Goal: Communication & Community: Answer question/provide support

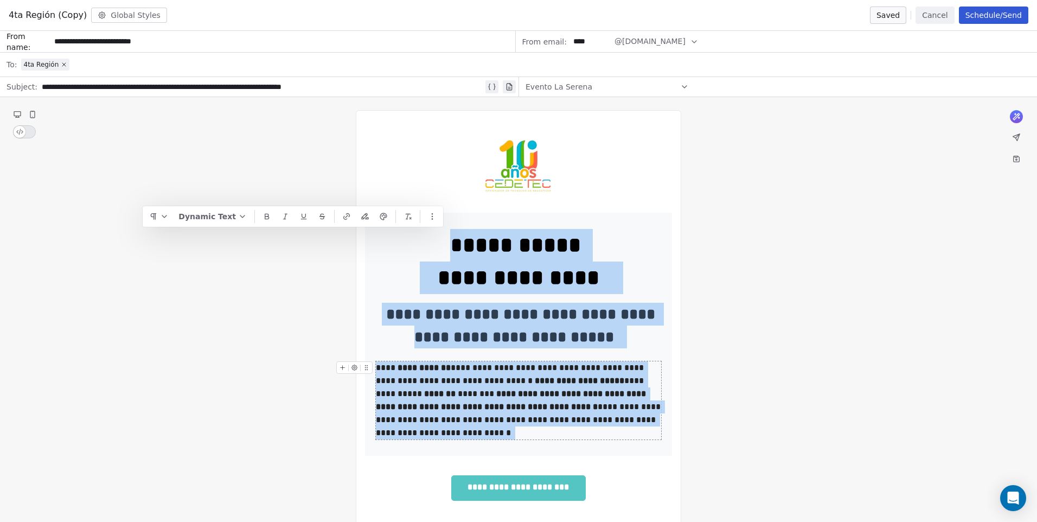
drag, startPoint x: 446, startPoint y: 245, endPoint x: 647, endPoint y: 438, distance: 277.8
click at [647, 438] on div "**********" at bounding box center [518, 334] width 285 height 210
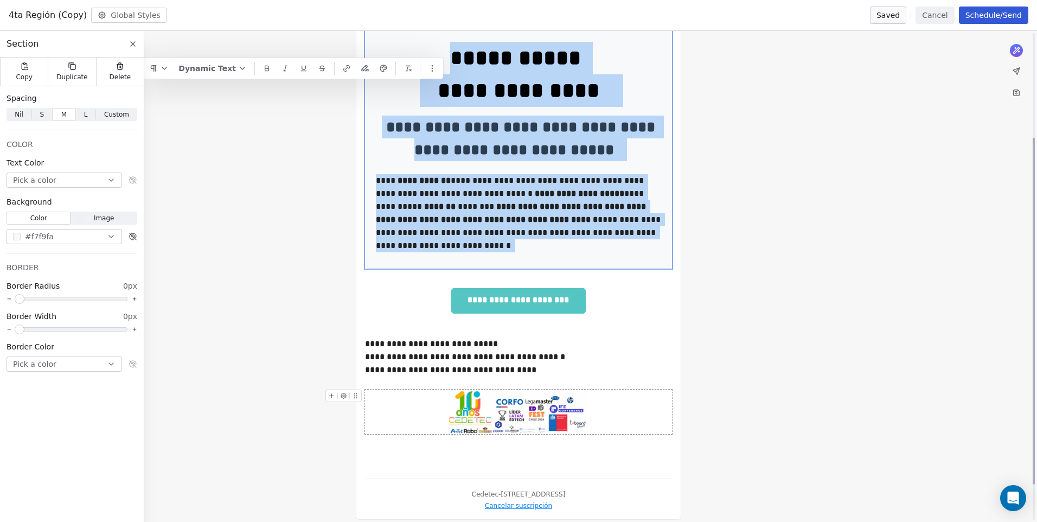
scroll to position [198, 0]
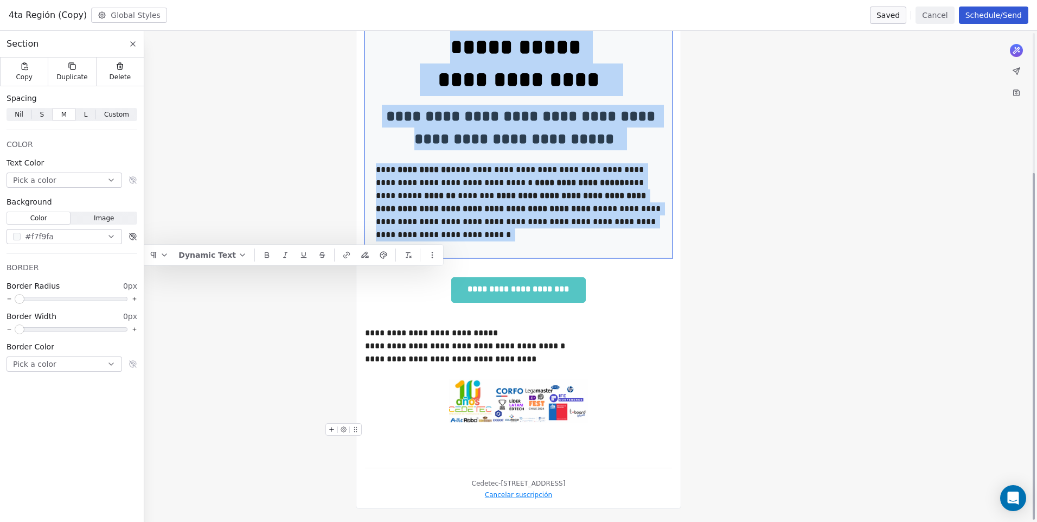
click at [598, 400] on div at bounding box center [518, 401] width 307 height 44
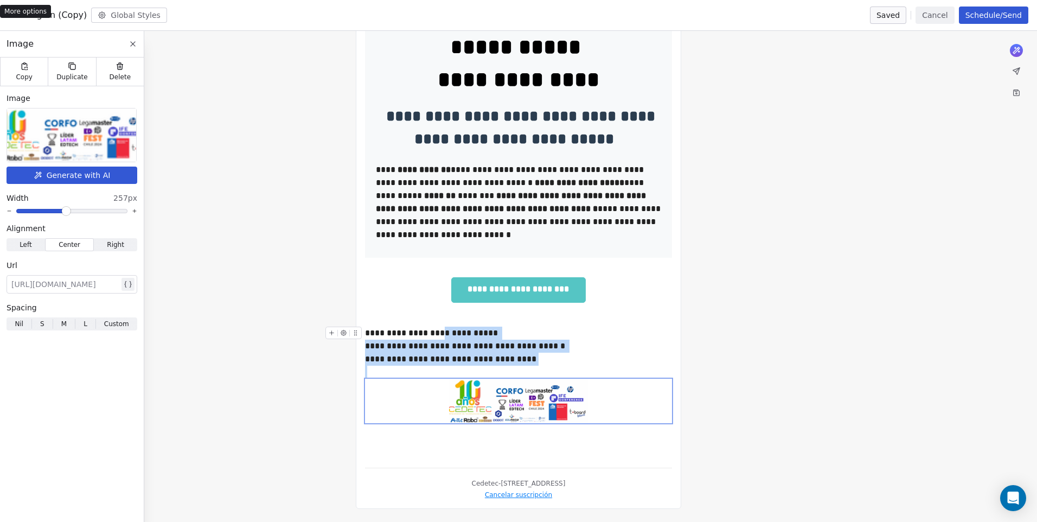
drag, startPoint x: 539, startPoint y: 366, endPoint x: 472, endPoint y: 350, distance: 69.1
click at [443, 334] on div "**********" at bounding box center [518, 190] width 307 height 538
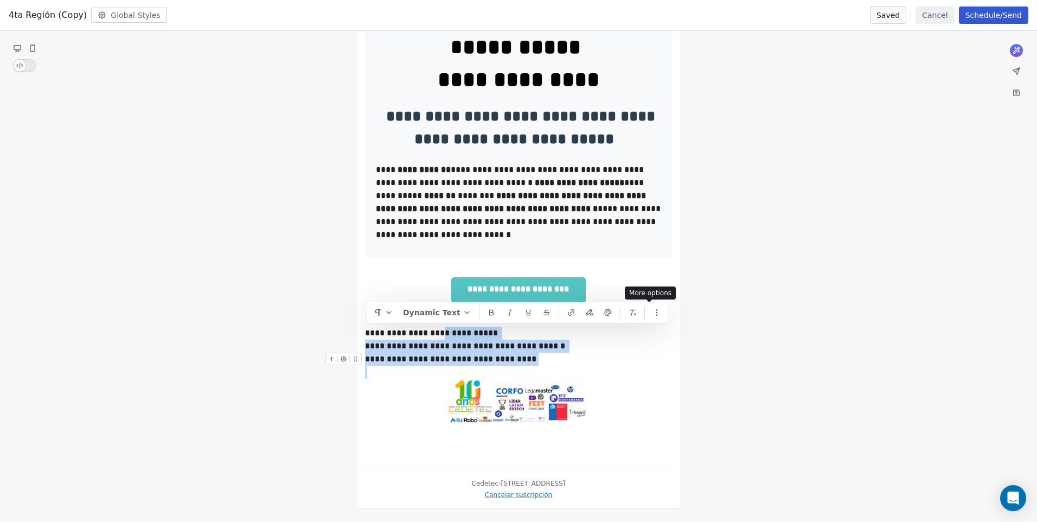
click at [470, 358] on div "**********" at bounding box center [518, 359] width 307 height 13
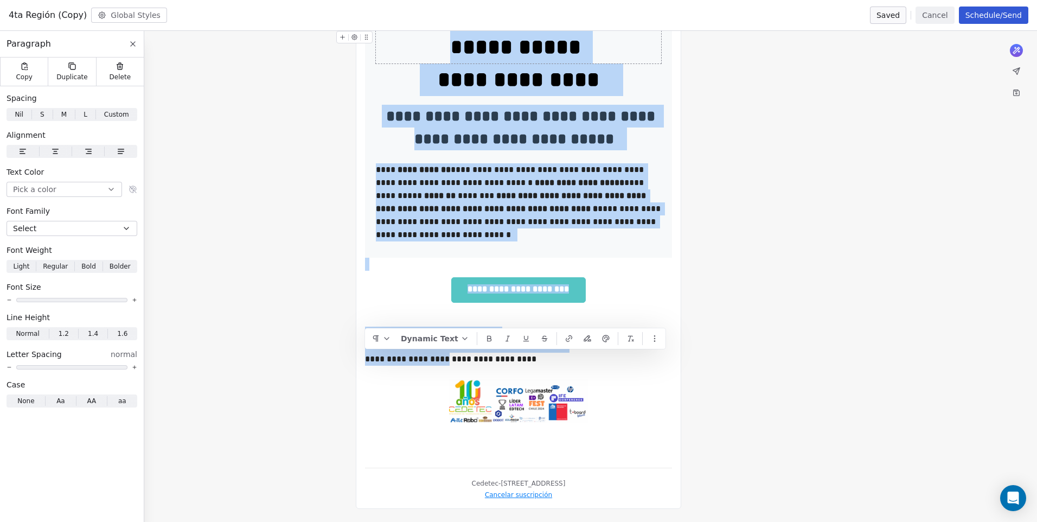
scroll to position [0, 0]
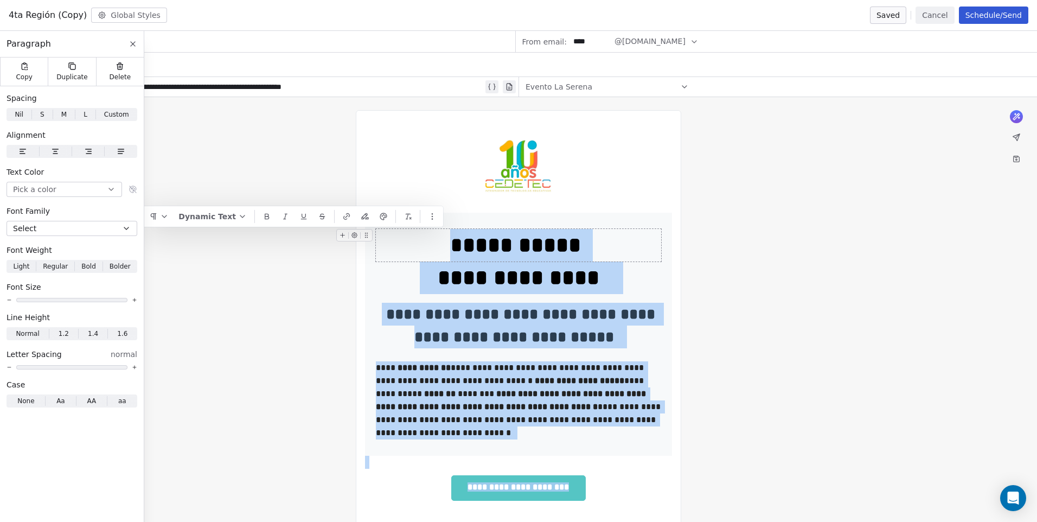
drag, startPoint x: 438, startPoint y: 361, endPoint x: 446, endPoint y: 251, distance: 109.8
click at [446, 251] on div "**********" at bounding box center [518, 388] width 307 height 538
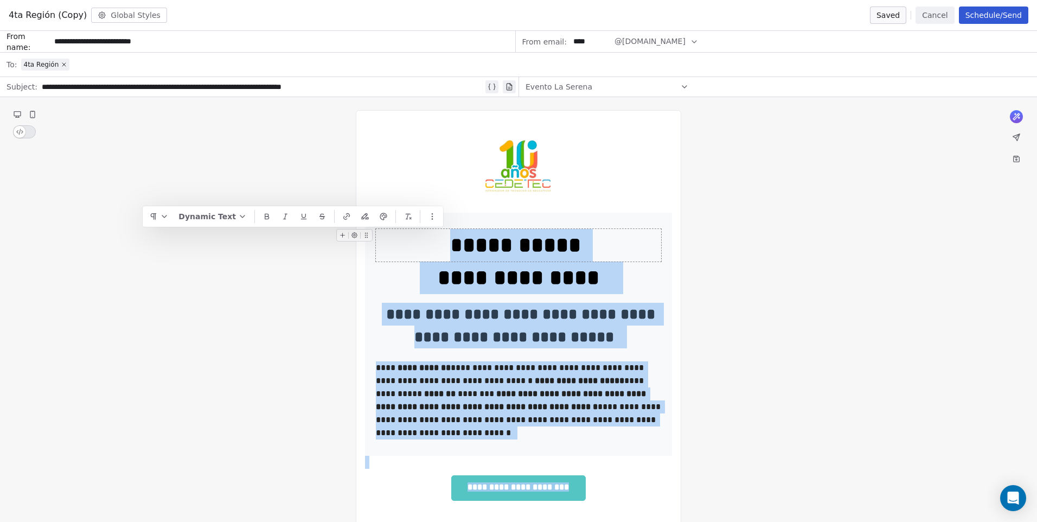
copy div "**********"
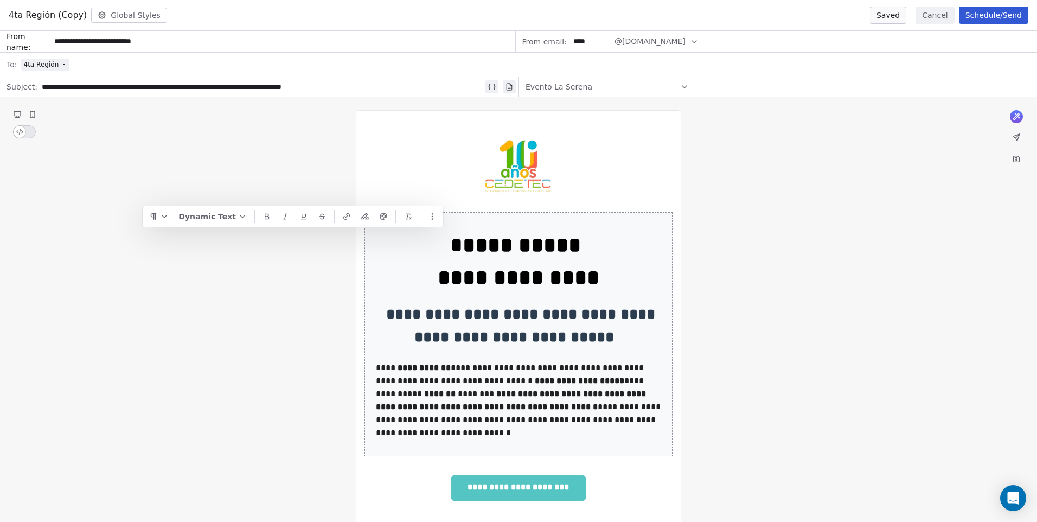
drag, startPoint x: 1019, startPoint y: 497, endPoint x: 1000, endPoint y: 478, distance: 27.2
click at [1018, 497] on icon "Open Intercom Messenger" at bounding box center [1013, 497] width 11 height 13
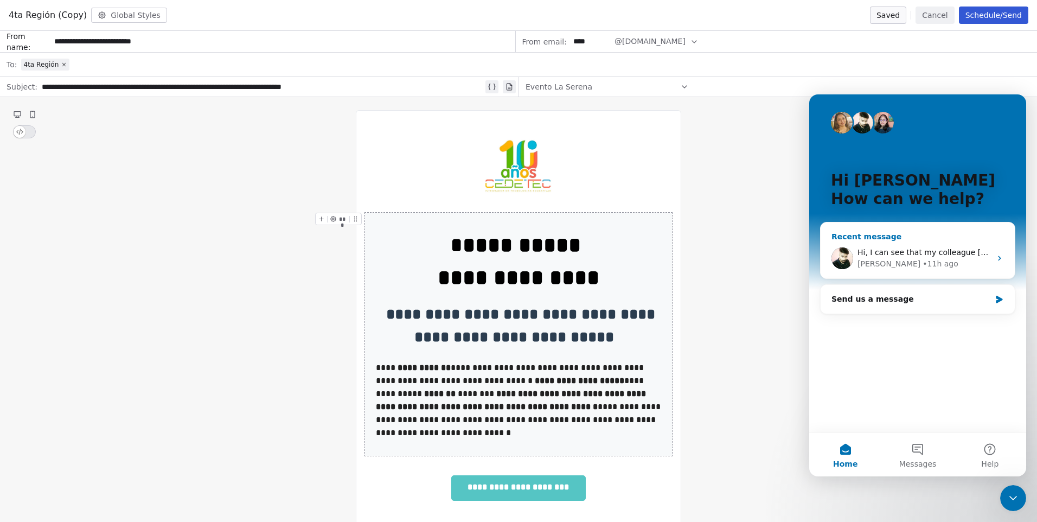
click at [900, 240] on div "Hi, I can see that my colleague Mrinal has responded to you closing this duplic…" at bounding box center [918, 258] width 194 height 40
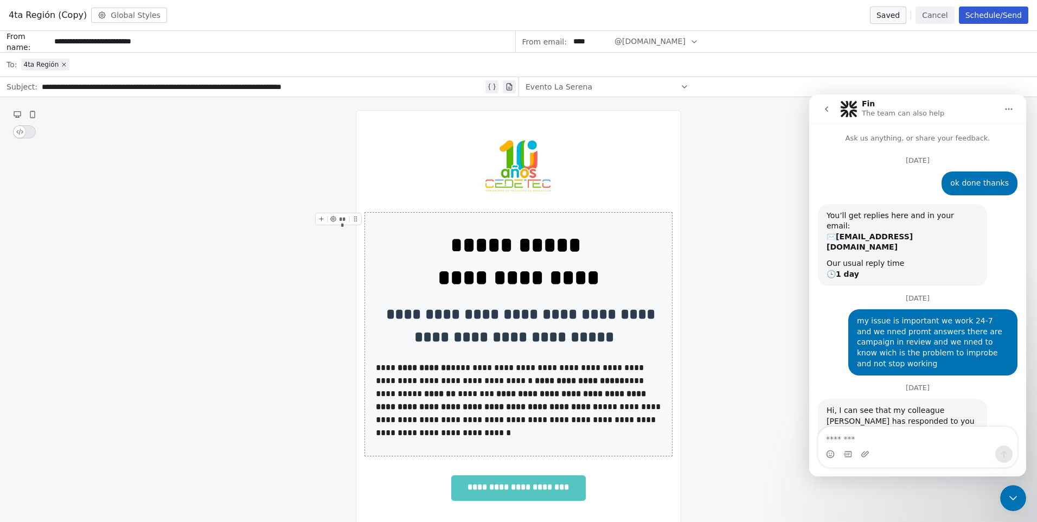
click at [826, 113] on button "go back" at bounding box center [826, 109] width 21 height 21
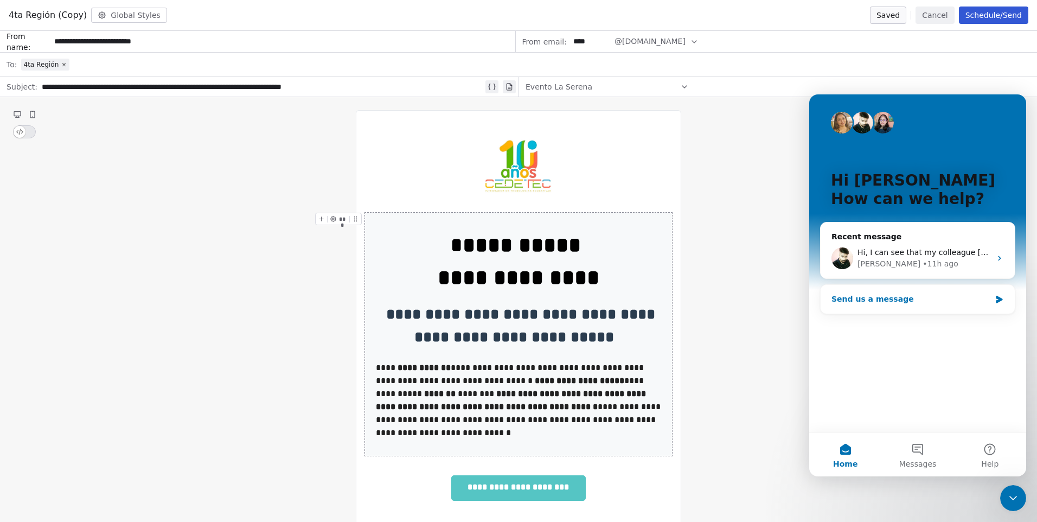
click at [917, 312] on div "Send us a message" at bounding box center [918, 299] width 194 height 29
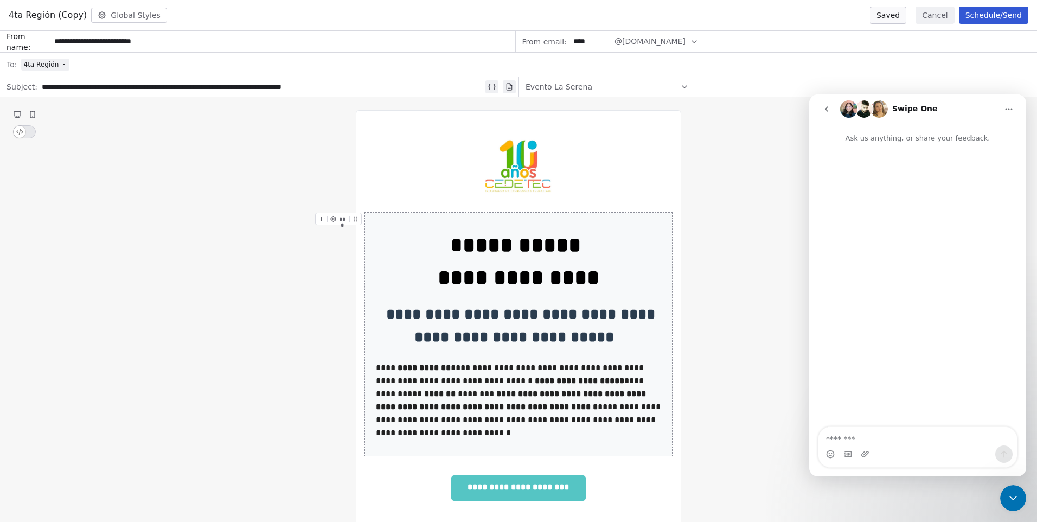
click at [832, 101] on button "go back" at bounding box center [826, 109] width 21 height 21
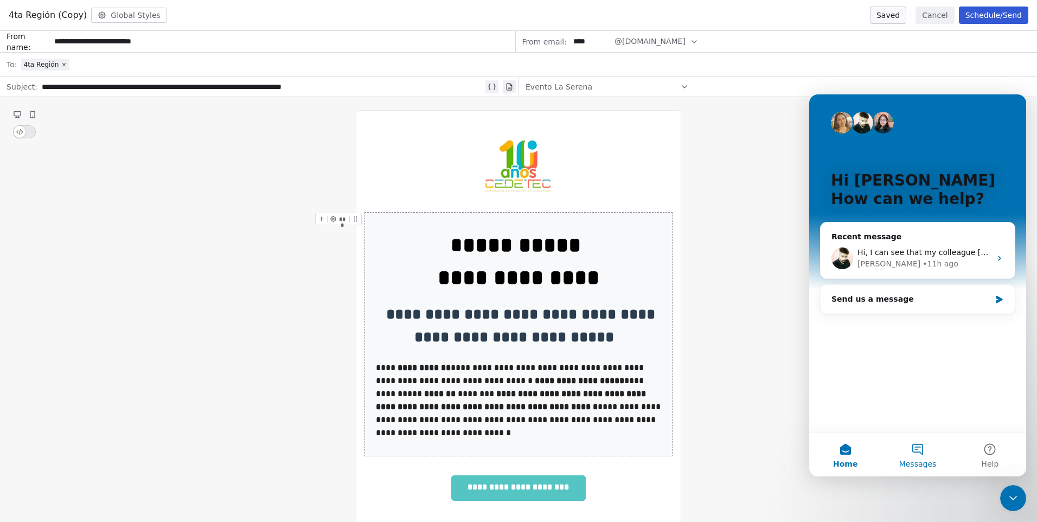
click at [928, 455] on button "Messages" at bounding box center [917, 454] width 72 height 43
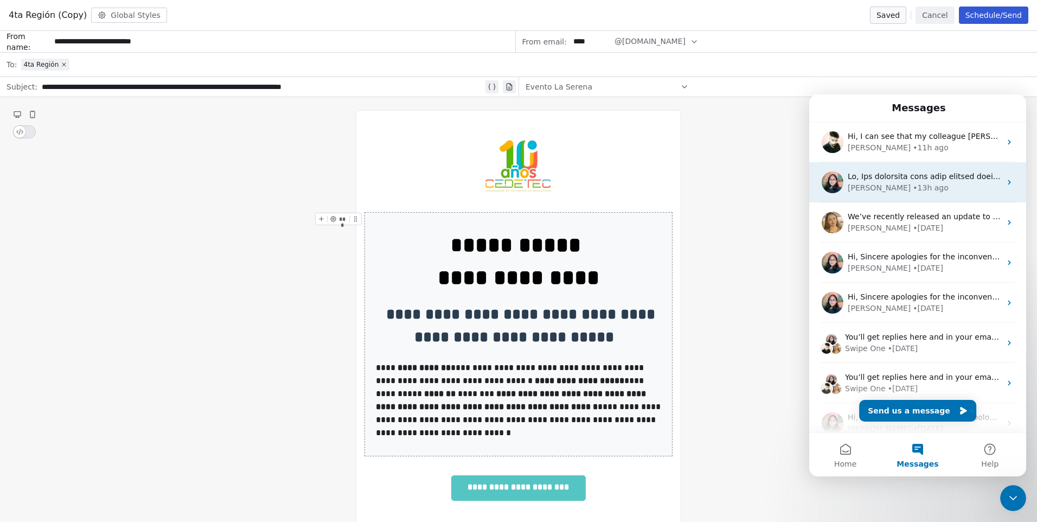
click at [913, 191] on div "• 13h ago" at bounding box center [930, 187] width 35 height 11
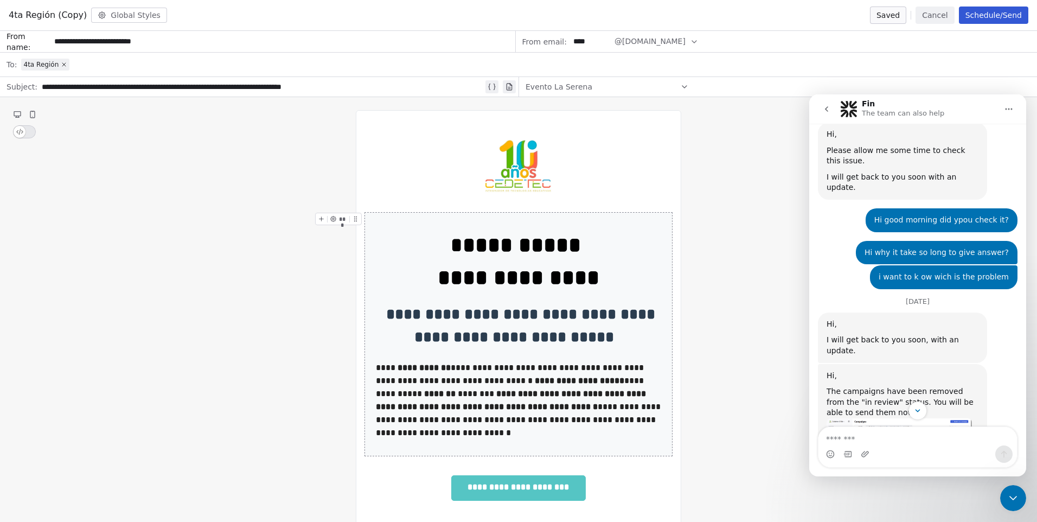
scroll to position [1064, 0]
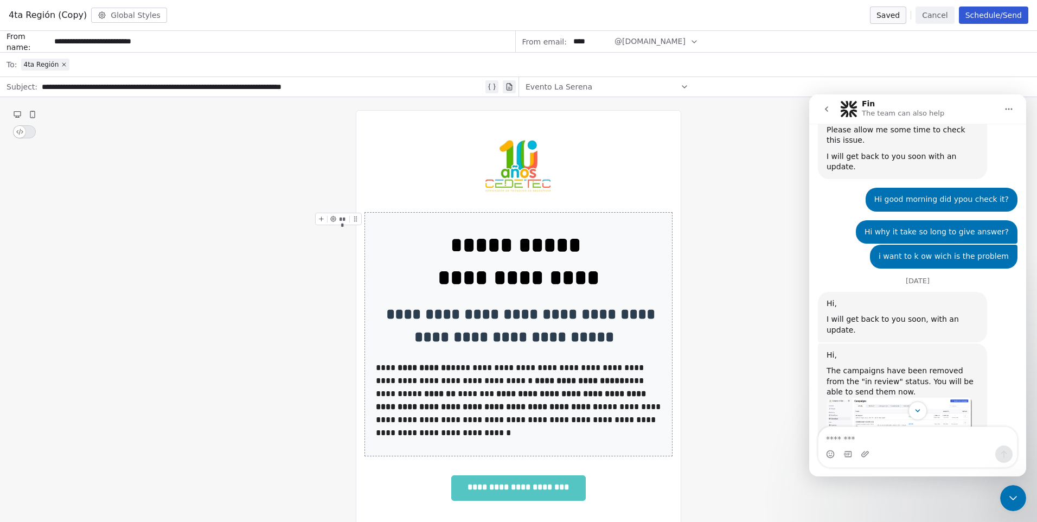
click at [881, 398] on img "Mrinal says…" at bounding box center [899, 432] width 145 height 68
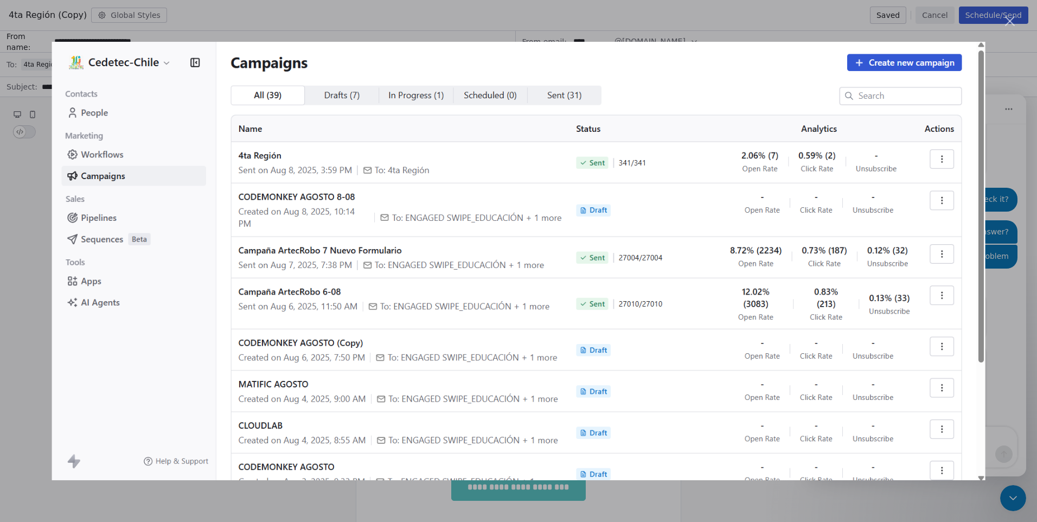
scroll to position [0, 0]
click at [1012, 259] on div "Intercom messenger" at bounding box center [518, 261] width 1037 height 522
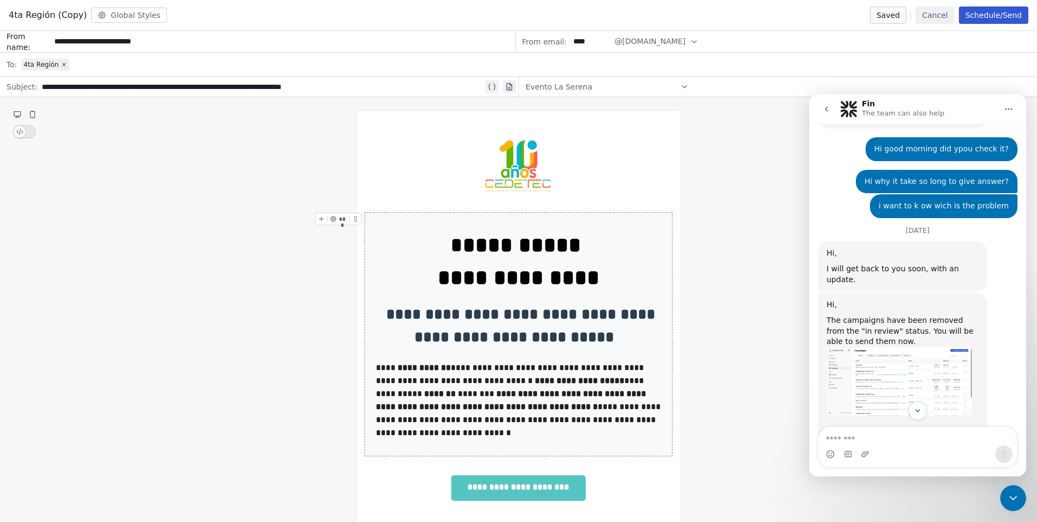
scroll to position [1119, 0]
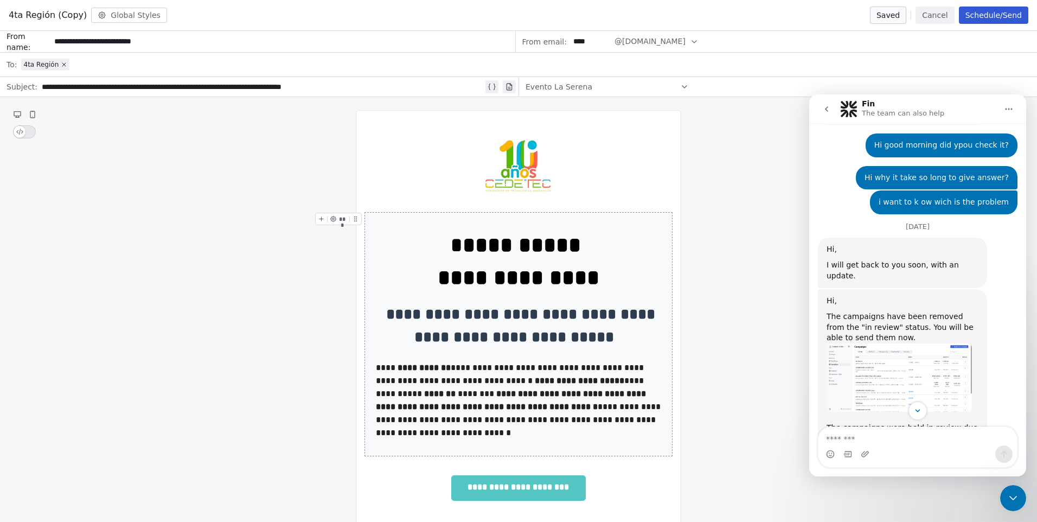
click at [928, 343] on img "Mrinal says…" at bounding box center [899, 377] width 145 height 68
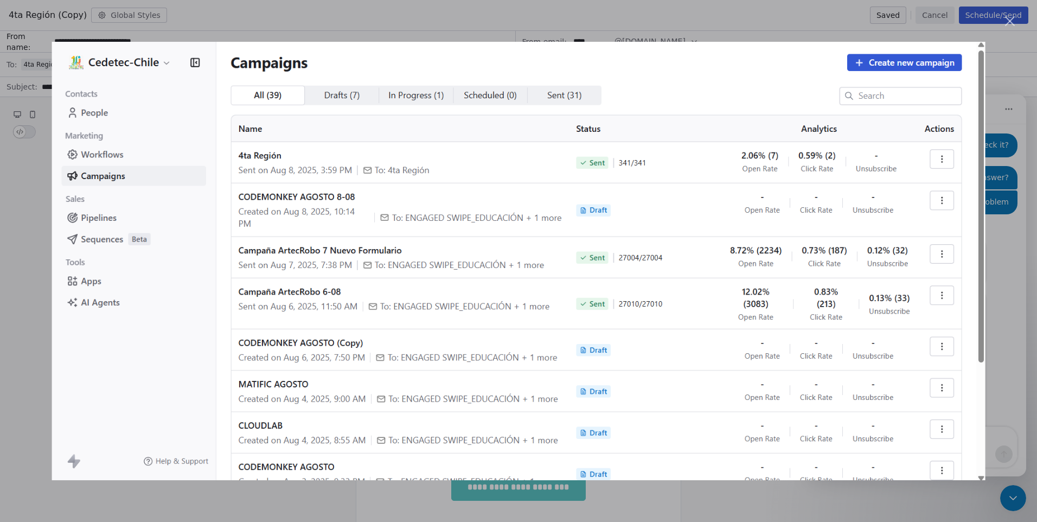
scroll to position [0, 0]
click at [1005, 264] on div "Intercom messenger" at bounding box center [518, 261] width 1037 height 522
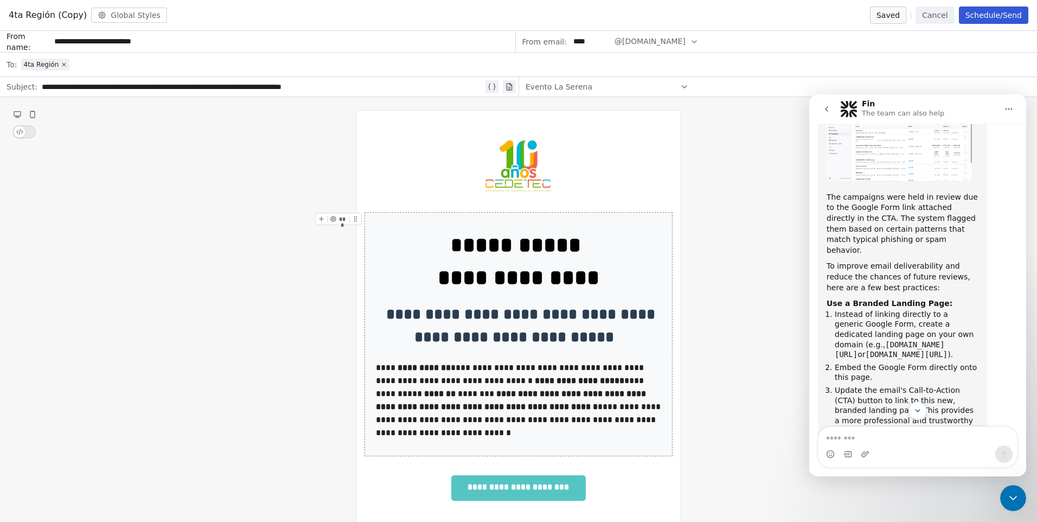
scroll to position [1390, 0]
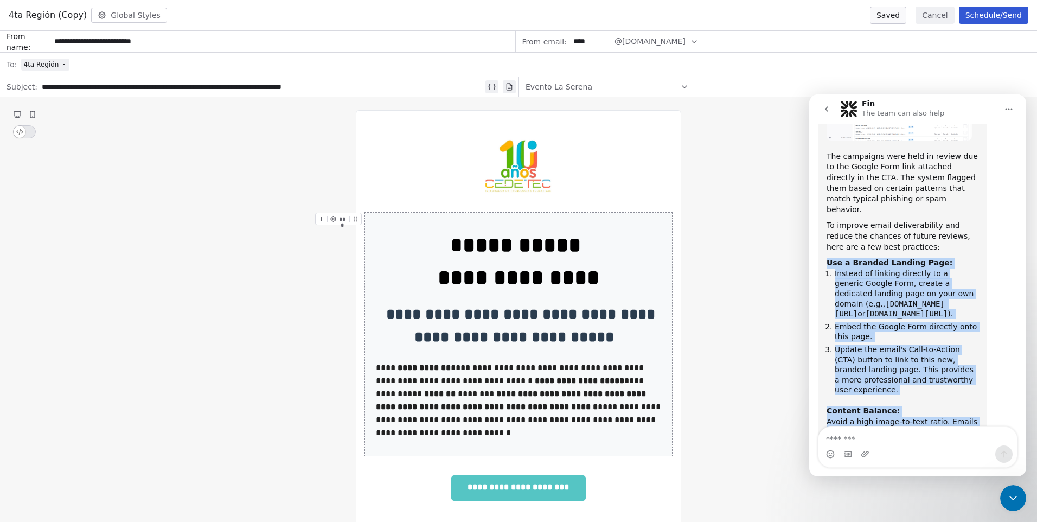
drag, startPoint x: 884, startPoint y: 394, endPoint x: 825, endPoint y: 168, distance: 233.8
click at [825, 168] on div "Hi, The campaigns have been removed from the "in review" status. You will be ab…" at bounding box center [902, 268] width 169 height 501
copy div "Use a Branded Landing Page: Instead of linking directly to a generic Google For…"
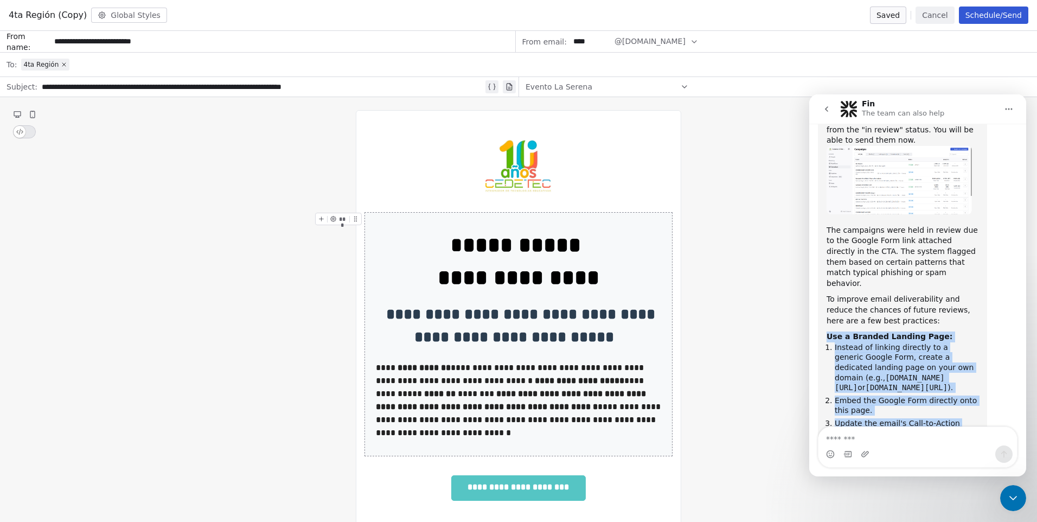
scroll to position [1281, 0]
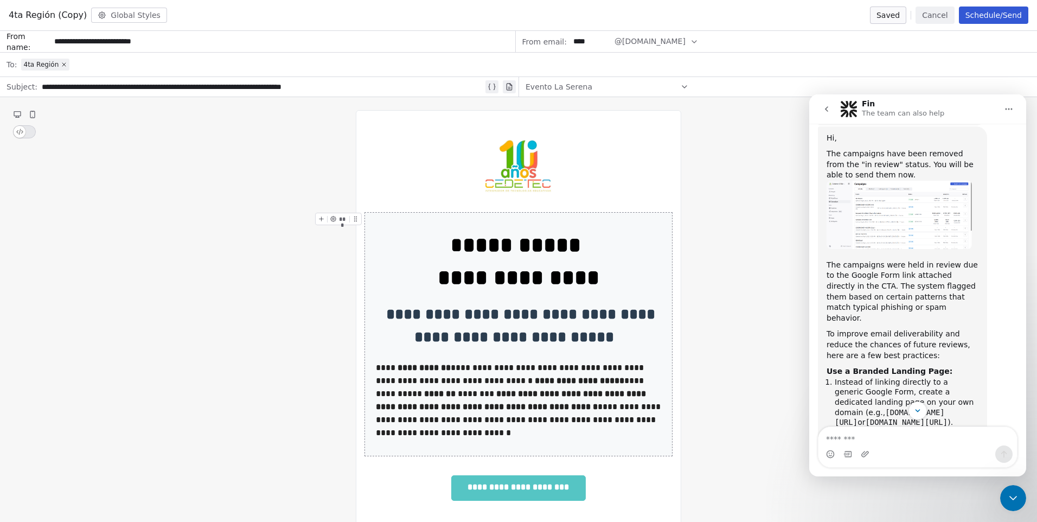
click at [865, 329] on div "To improve email deliverability and reduce the chances of future reviews, here …" at bounding box center [903, 345] width 152 height 32
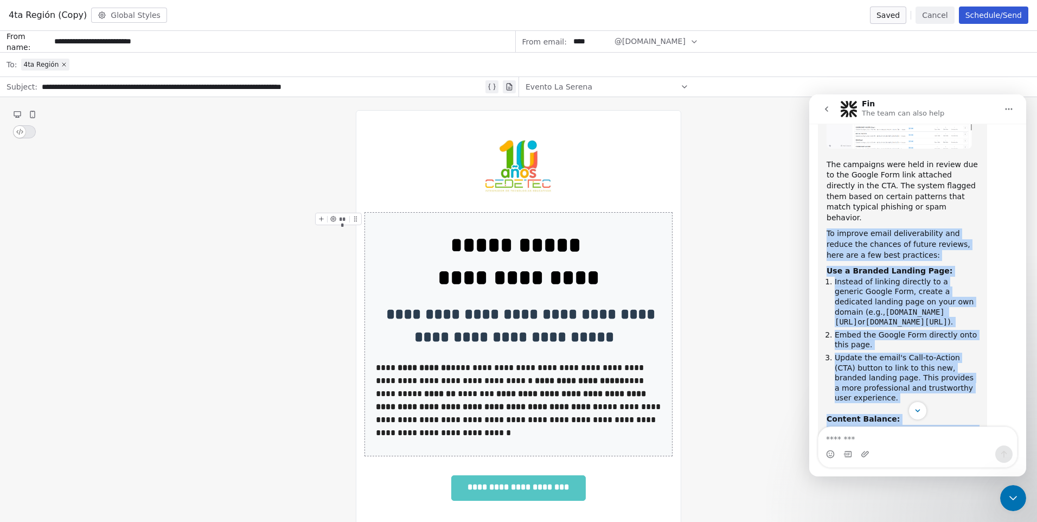
scroll to position [1390, 0]
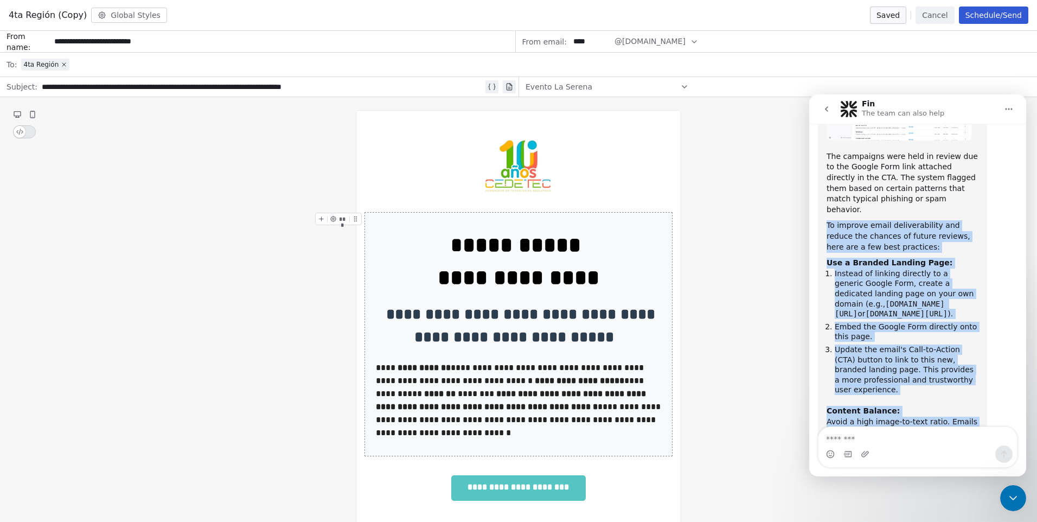
drag, startPoint x: 827, startPoint y: 239, endPoint x: 889, endPoint y: 395, distance: 168.0
click at [889, 395] on div "Hi, The campaigns have been removed from the "in review" status. You will be ab…" at bounding box center [903, 268] width 152 height 488
copy div "To improve email deliverability and reduce the chances of future reviews, here …"
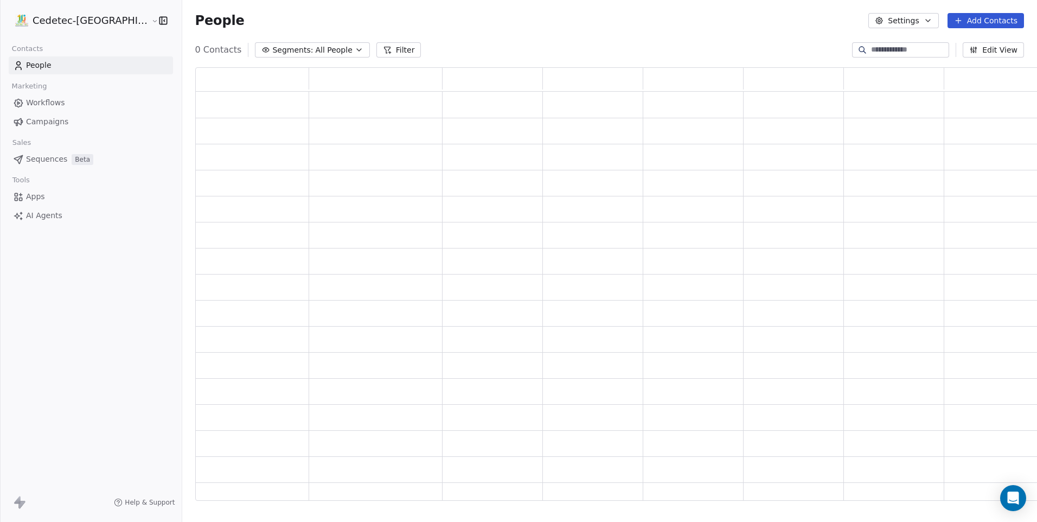
scroll to position [425, 857]
click at [69, 118] on link "Campaigns" at bounding box center [91, 122] width 164 height 18
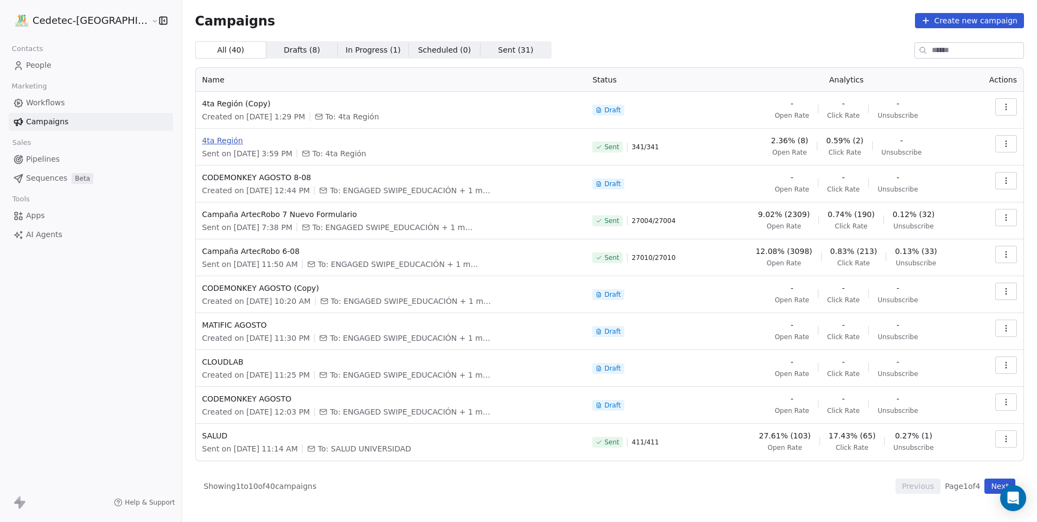
click at [202, 141] on span "4ta Región" at bounding box center [391, 140] width 378 height 11
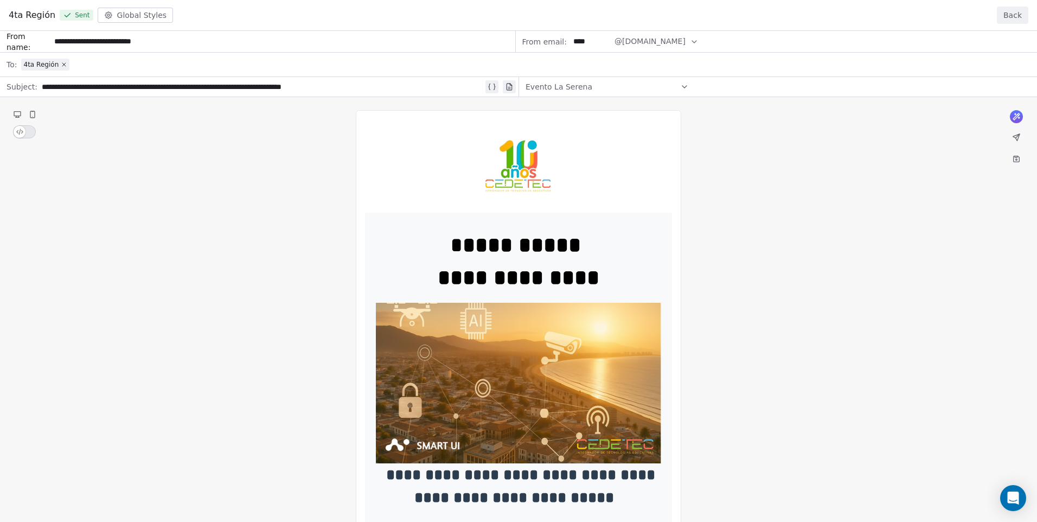
drag, startPoint x: 495, startPoint y: 251, endPoint x: 544, endPoint y: 283, distance: 58.8
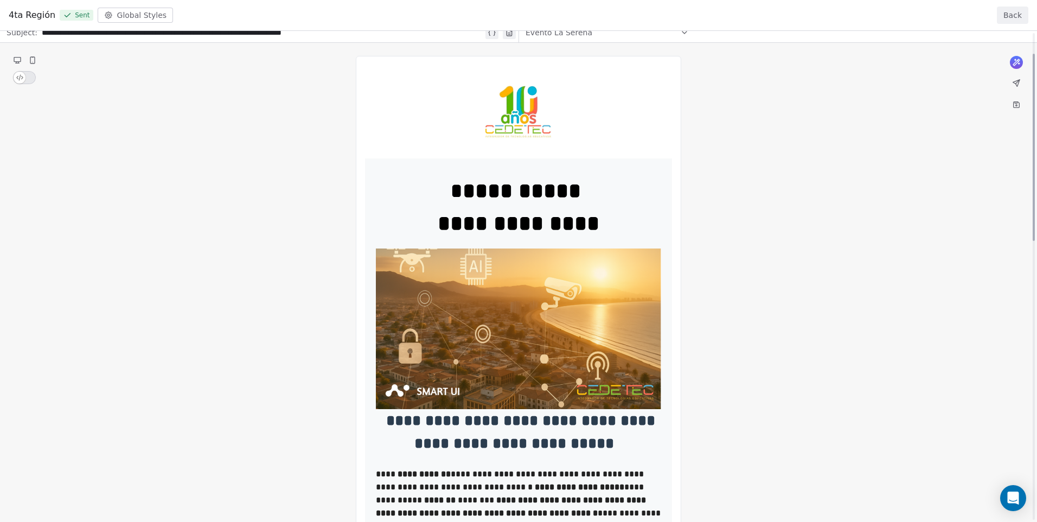
drag, startPoint x: 520, startPoint y: 344, endPoint x: 538, endPoint y: 413, distance: 71.0
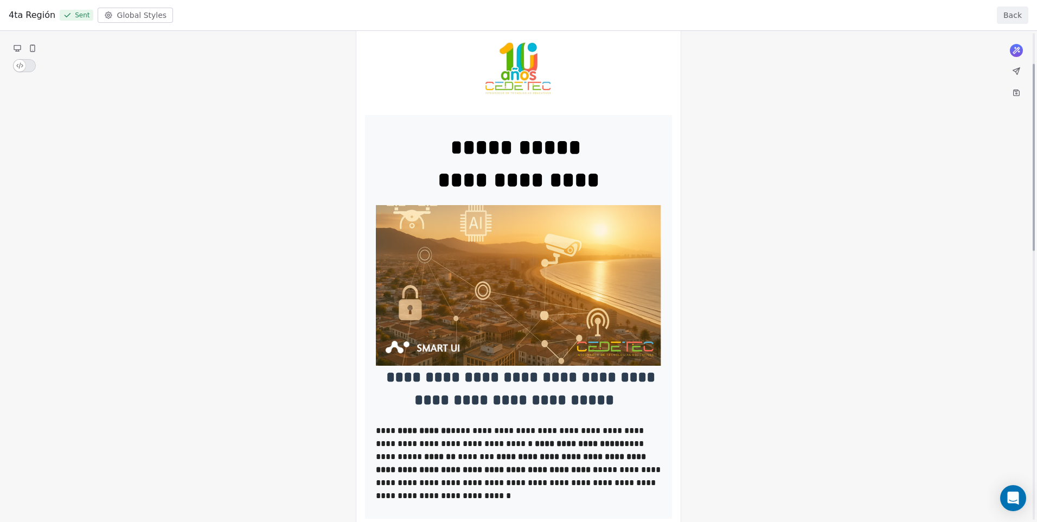
scroll to position [80, 0]
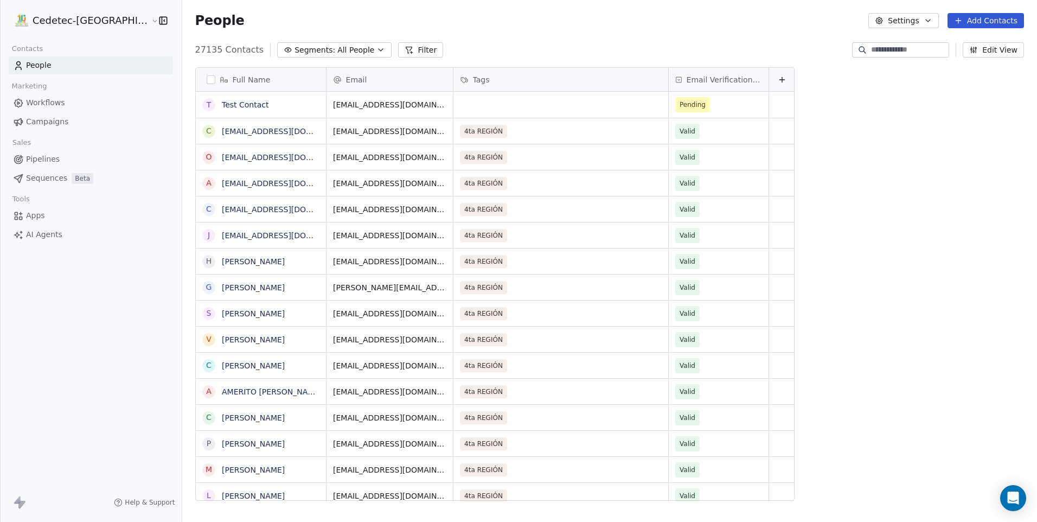
scroll to position [451, 883]
click at [57, 123] on span "Campaigns" at bounding box center [47, 121] width 42 height 11
